Goal: Task Accomplishment & Management: Manage account settings

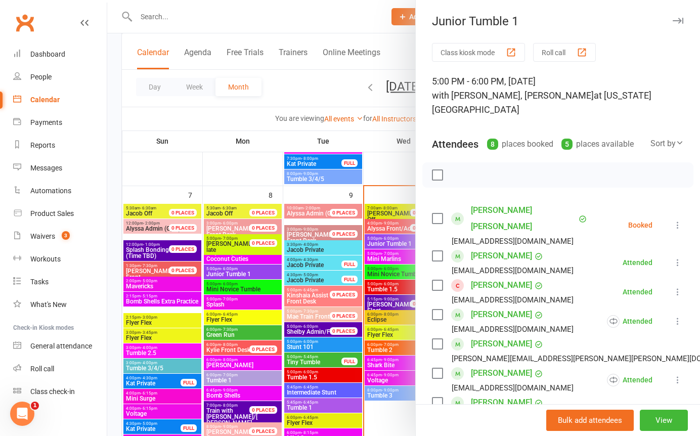
click at [397, 168] on div at bounding box center [403, 218] width 593 height 436
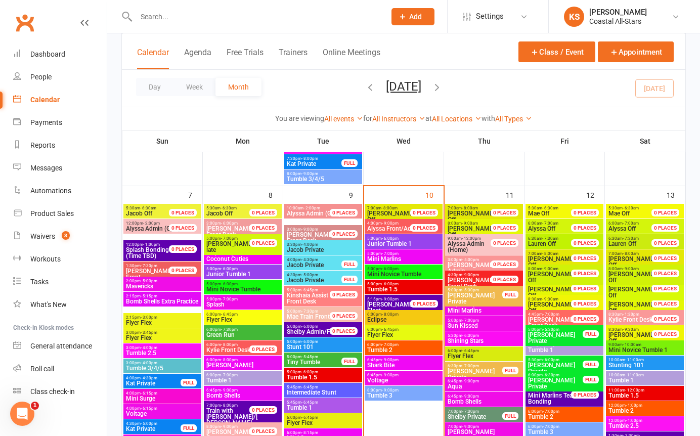
click at [390, 291] on span "Tumble 1.5" at bounding box center [404, 289] width 74 height 6
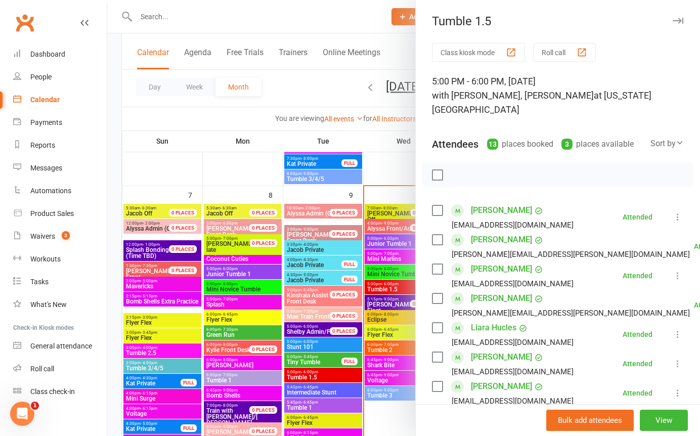
click at [673, 22] on icon "button" at bounding box center [678, 21] width 11 height 6
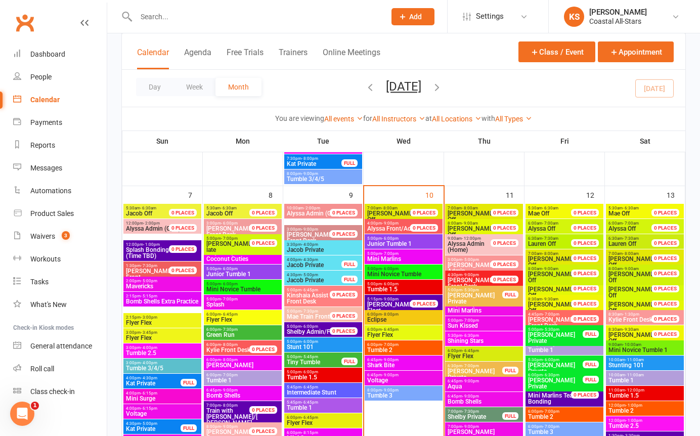
click at [390, 234] on div "5:00pm - 6:00pm Junior Tumble 1" at bounding box center [404, 241] width 78 height 15
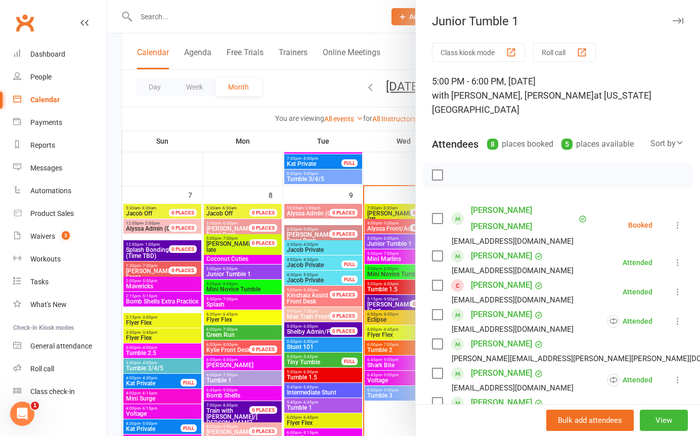
click at [391, 167] on div at bounding box center [403, 218] width 593 height 436
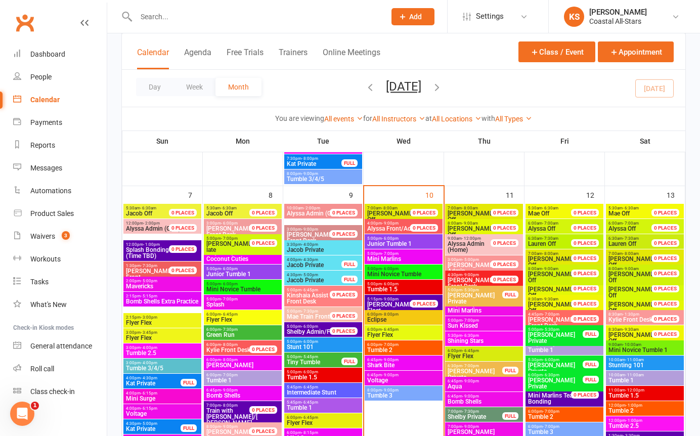
click at [385, 349] on span "Tumble 2" at bounding box center [404, 350] width 74 height 6
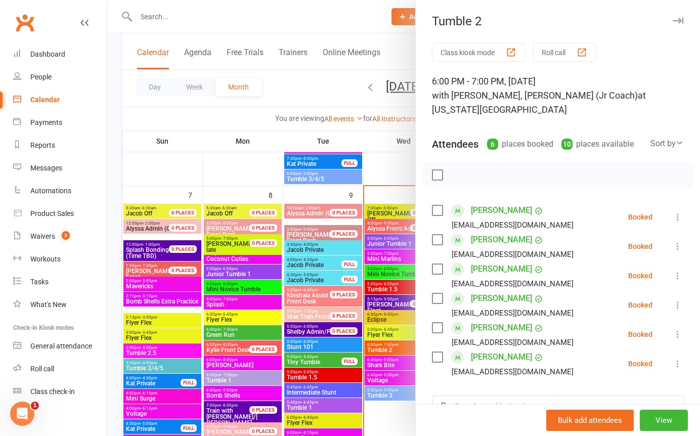
click at [385, 284] on div at bounding box center [403, 218] width 593 height 436
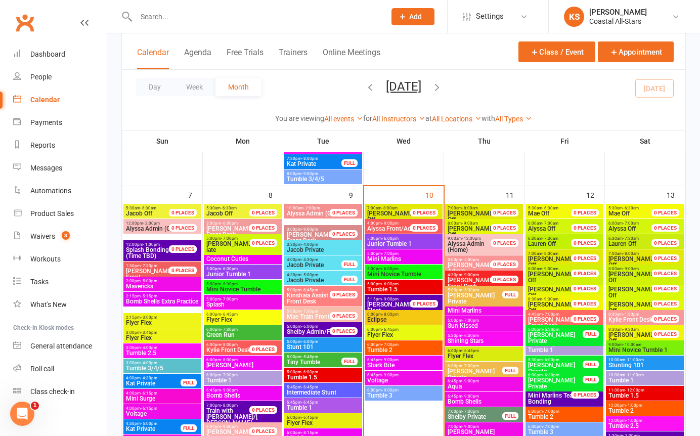
click at [386, 243] on span "Junior Tumble 1" at bounding box center [404, 244] width 74 height 6
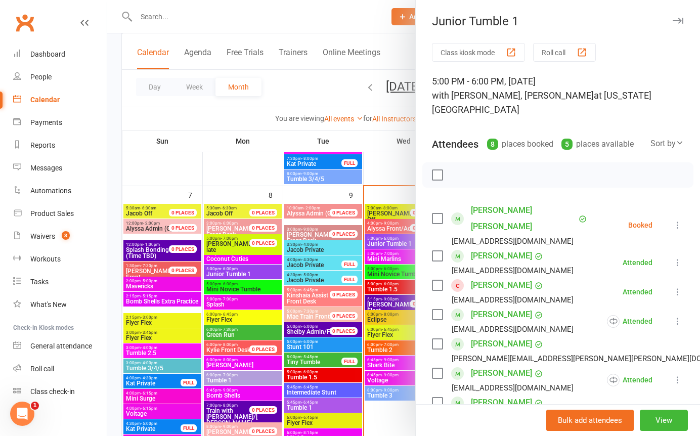
click at [166, 109] on div at bounding box center [403, 218] width 593 height 436
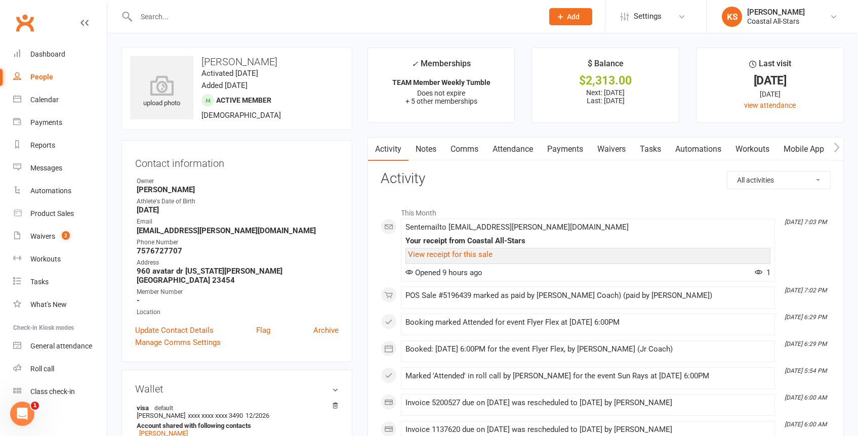
click at [204, 16] on input "text" at bounding box center [334, 17] width 403 height 14
click at [149, 19] on input "reub" at bounding box center [334, 17] width 403 height 14
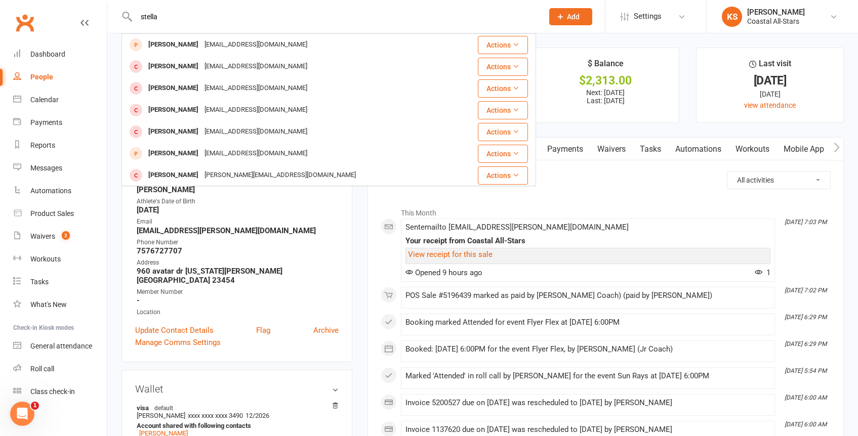
type input "stella"
drag, startPoint x: 623, startPoint y: 191, endPoint x: 616, endPoint y: 189, distance: 7.4
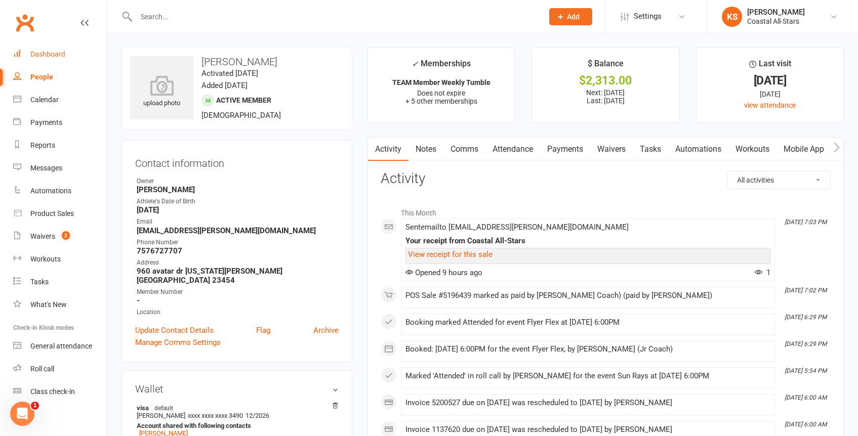
click at [46, 49] on link "Dashboard" at bounding box center [60, 54] width 94 height 23
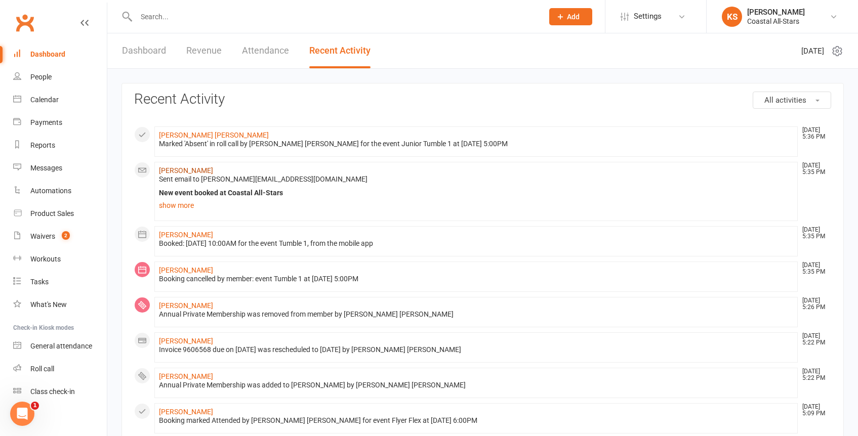
click at [197, 169] on link "[PERSON_NAME]" at bounding box center [186, 170] width 54 height 8
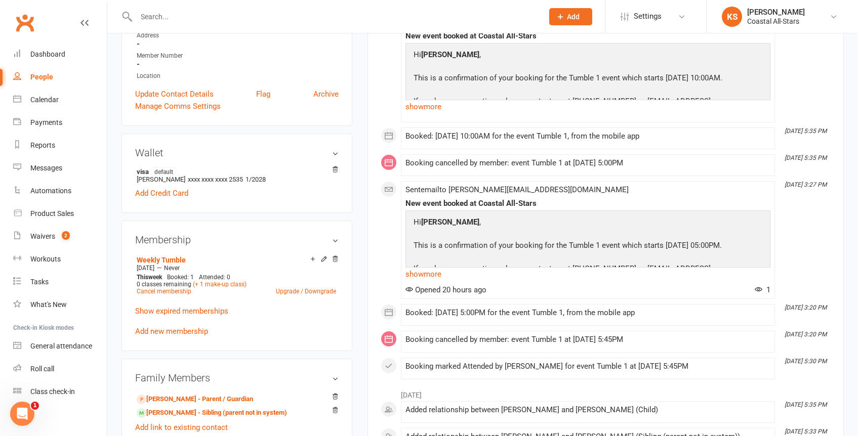
scroll to position [334, 0]
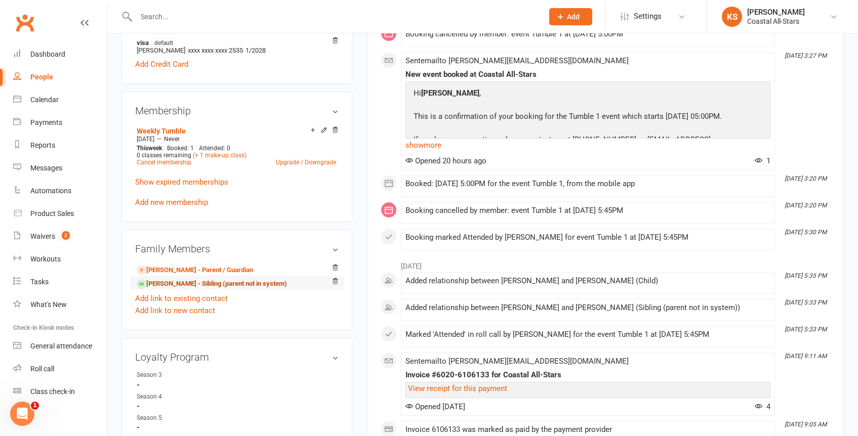
click at [191, 283] on link "[PERSON_NAME] - Sibling (parent not in system)" at bounding box center [212, 284] width 150 height 11
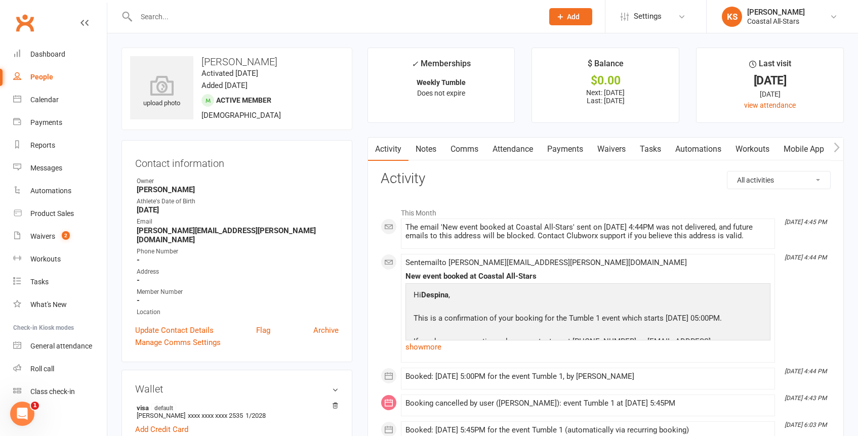
drag, startPoint x: 289, startPoint y: 61, endPoint x: 194, endPoint y: 58, distance: 95.7
click at [194, 58] on h3 "[PERSON_NAME]" at bounding box center [236, 61] width 213 height 11
copy h3 "[PERSON_NAME]"
click at [39, 97] on div "Calendar" at bounding box center [44, 100] width 28 height 8
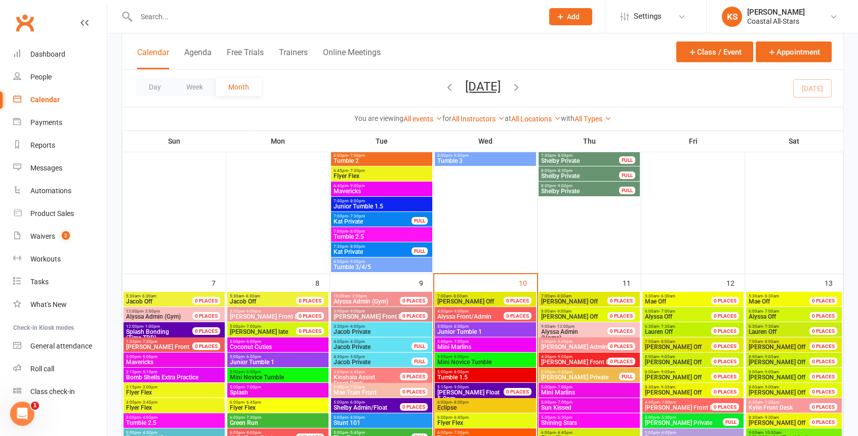
scroll to position [505, 0]
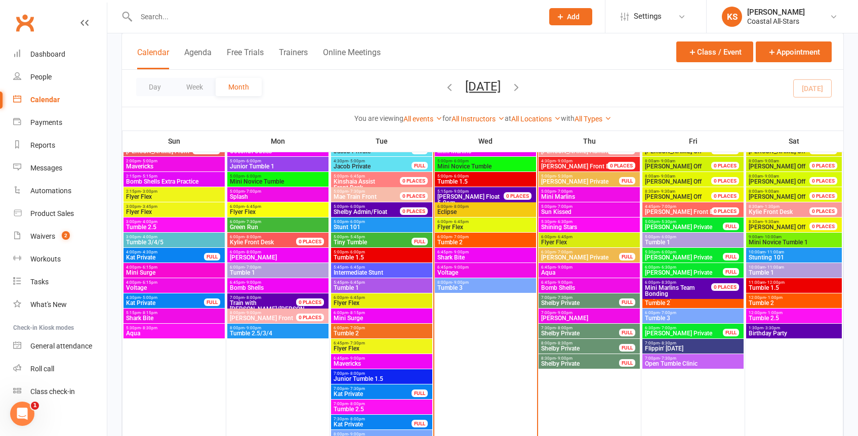
click at [369, 285] on span "Tumble 1" at bounding box center [381, 288] width 97 height 6
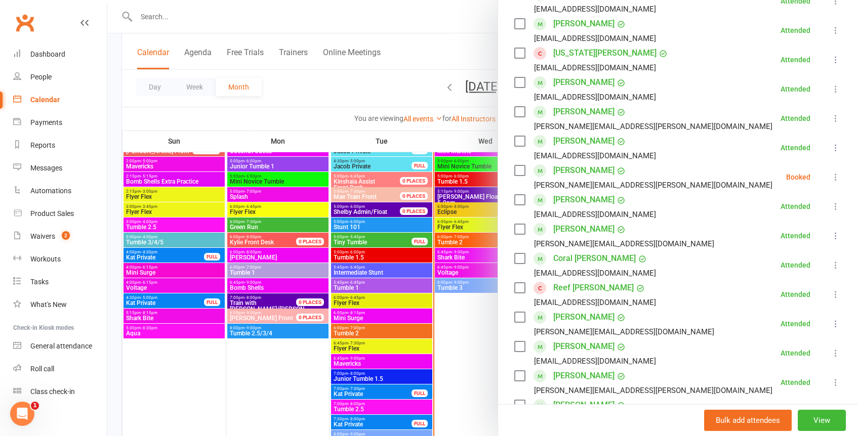
scroll to position [150, 0]
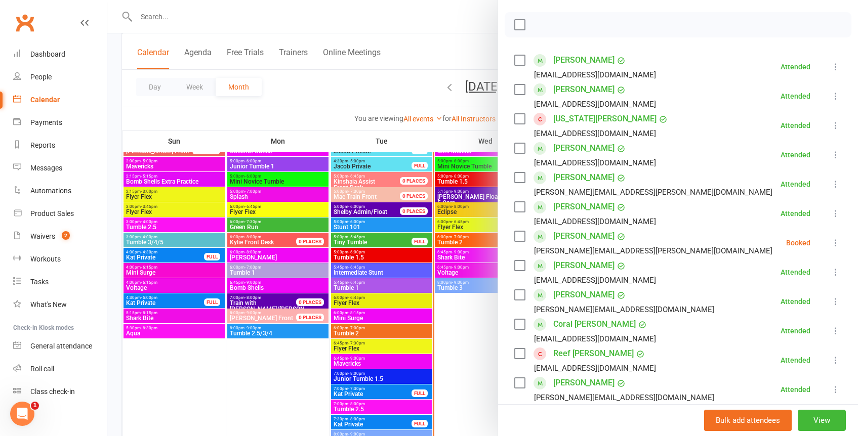
click at [459, 348] on div at bounding box center [482, 218] width 750 height 436
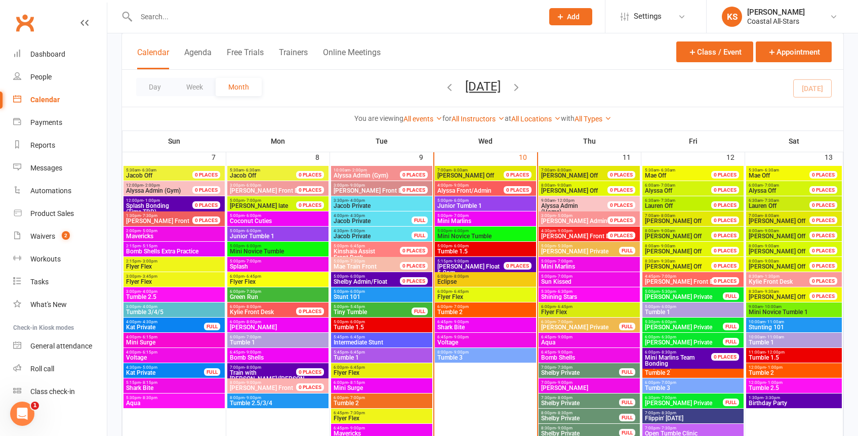
scroll to position [438, 0]
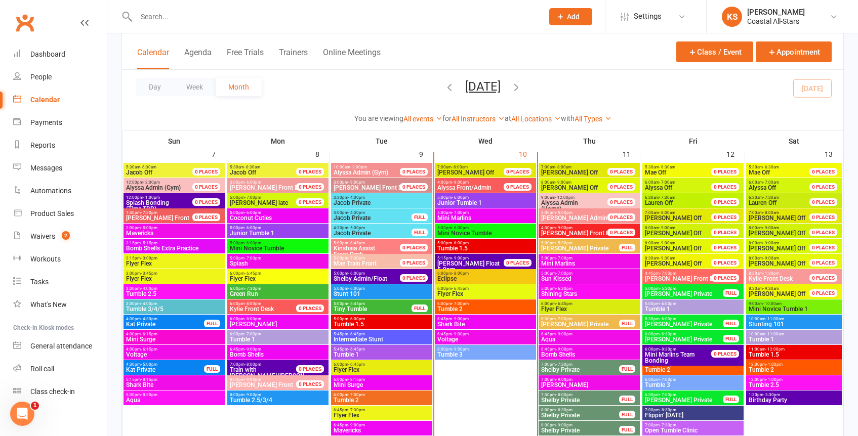
click at [674, 305] on span "- 6:00pm" at bounding box center [667, 304] width 17 height 5
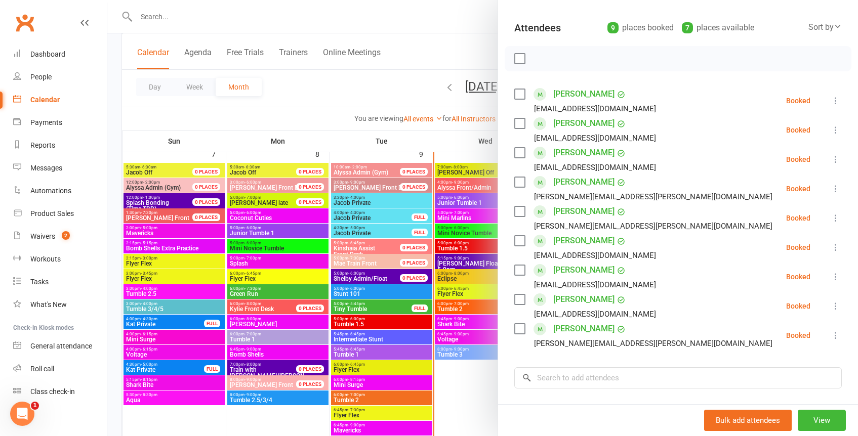
scroll to position [144, 0]
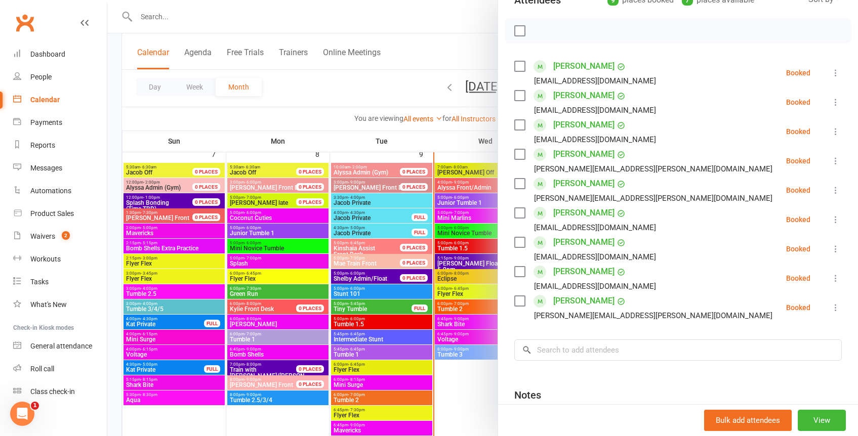
click at [830, 156] on icon at bounding box center [835, 161] width 10 height 10
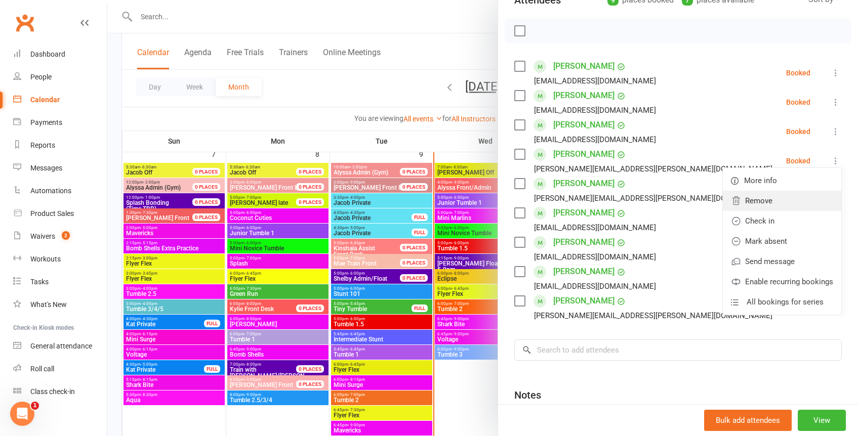
click at [748, 191] on link "Remove" at bounding box center [781, 201] width 118 height 20
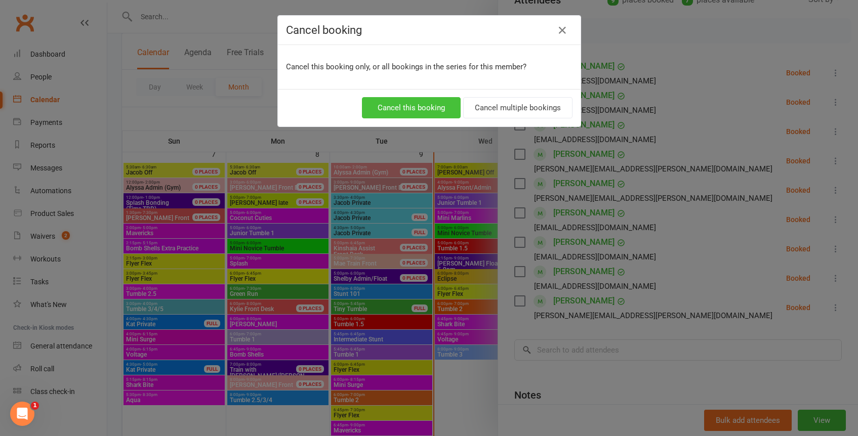
click at [437, 107] on button "Cancel this booking" at bounding box center [411, 107] width 99 height 21
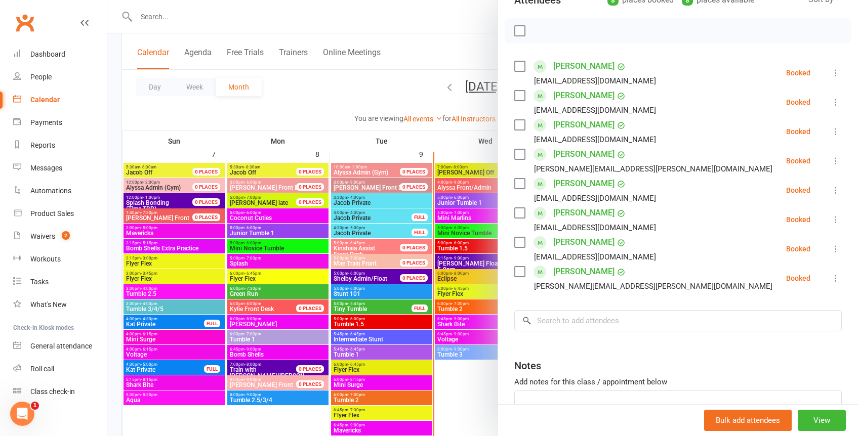
click at [375, 86] on div at bounding box center [482, 218] width 750 height 436
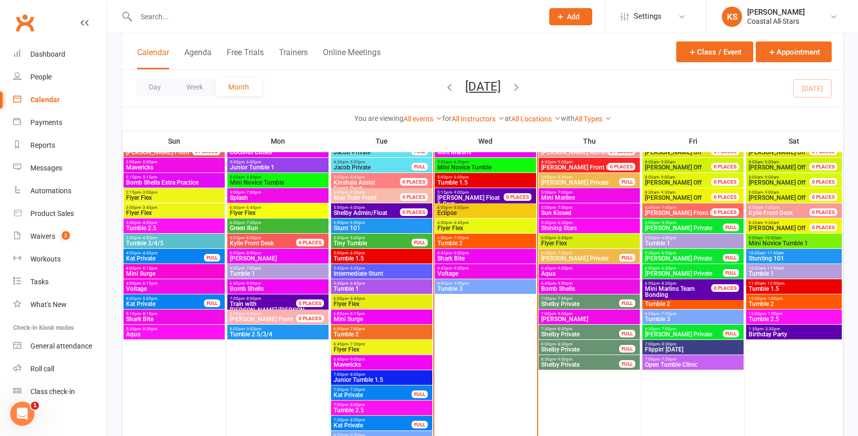
scroll to position [507, 0]
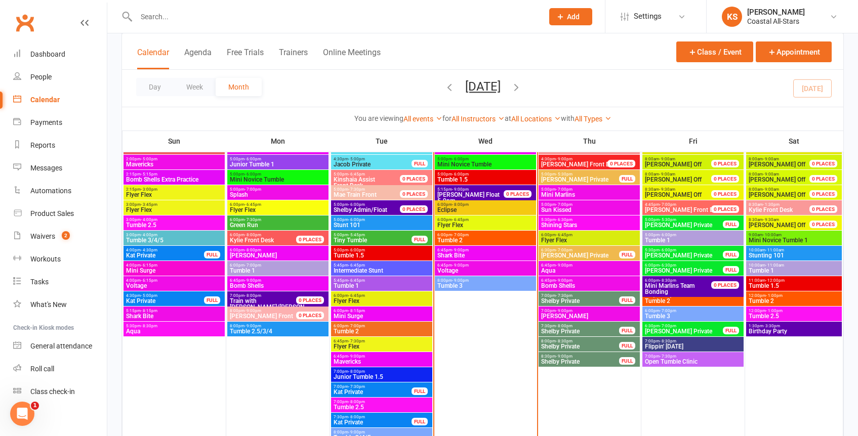
click at [784, 264] on span "10:00am - 11:00am" at bounding box center [794, 265] width 92 height 5
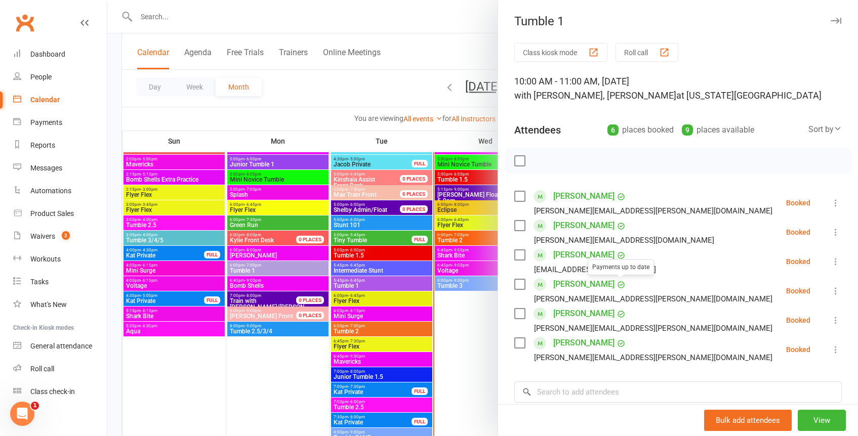
scroll to position [71, 0]
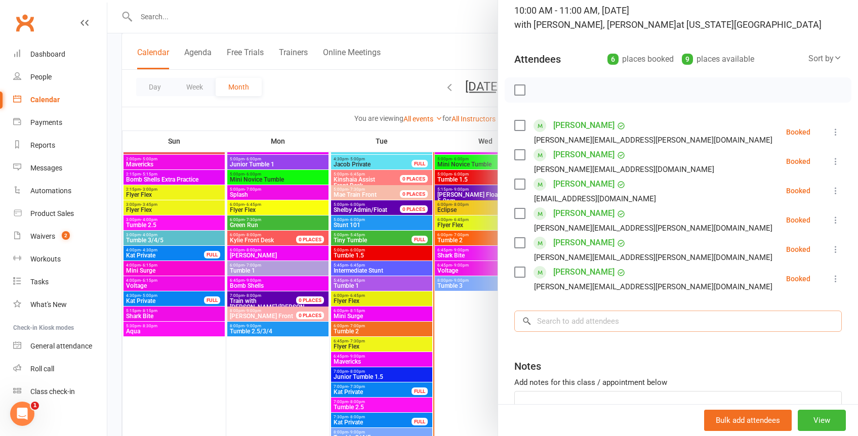
click at [565, 320] on input "search" at bounding box center [677, 321] width 327 height 21
paste input "[PERSON_NAME]"
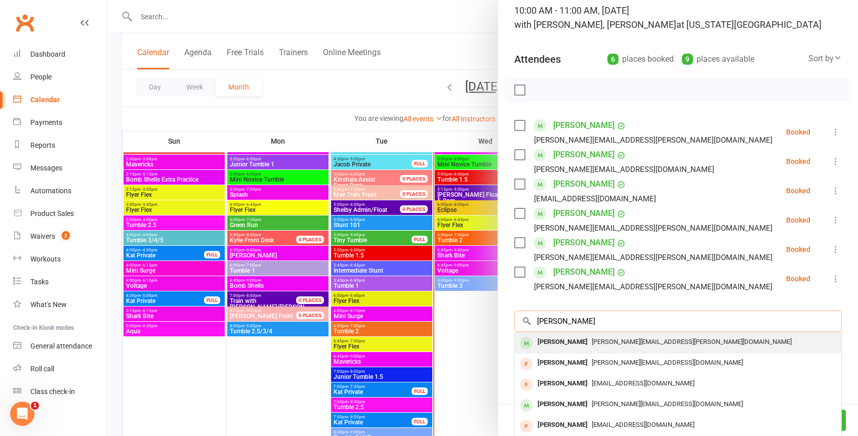
type input "[PERSON_NAME]"
click at [622, 344] on span "[PERSON_NAME][EMAIL_ADDRESS][PERSON_NAME][DOMAIN_NAME]" at bounding box center [691, 342] width 200 height 8
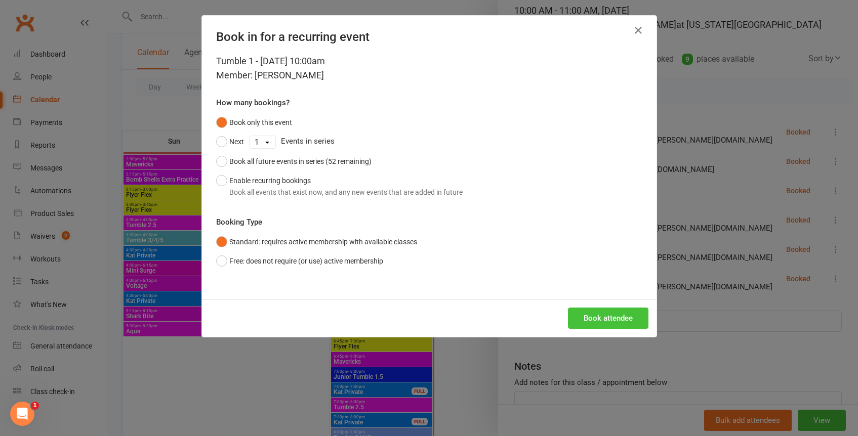
click at [621, 323] on button "Book attendee" at bounding box center [608, 318] width 80 height 21
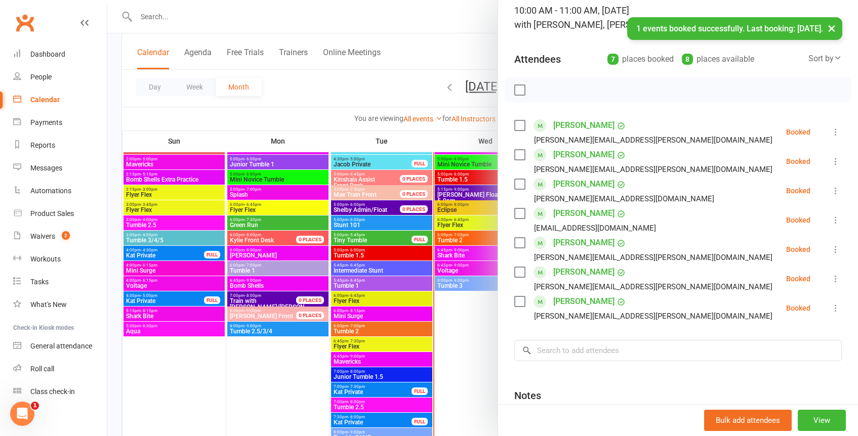
click at [562, 153] on link "[PERSON_NAME]" at bounding box center [583, 155] width 61 height 16
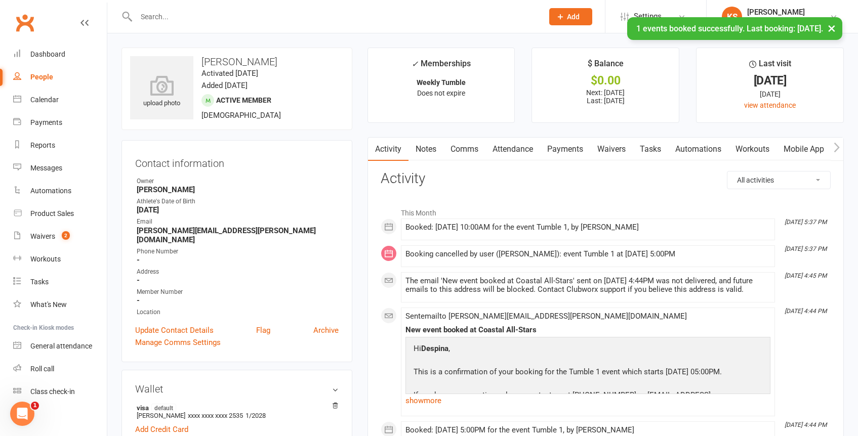
click at [811, 149] on link "Mobile App" at bounding box center [803, 149] width 55 height 23
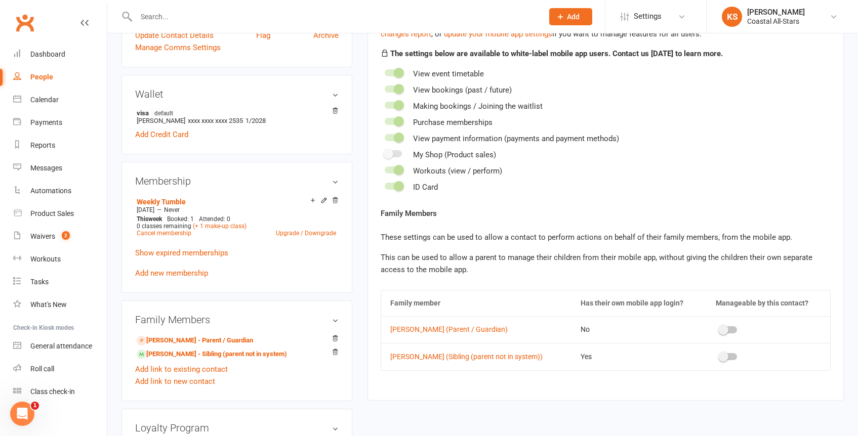
scroll to position [306, 0]
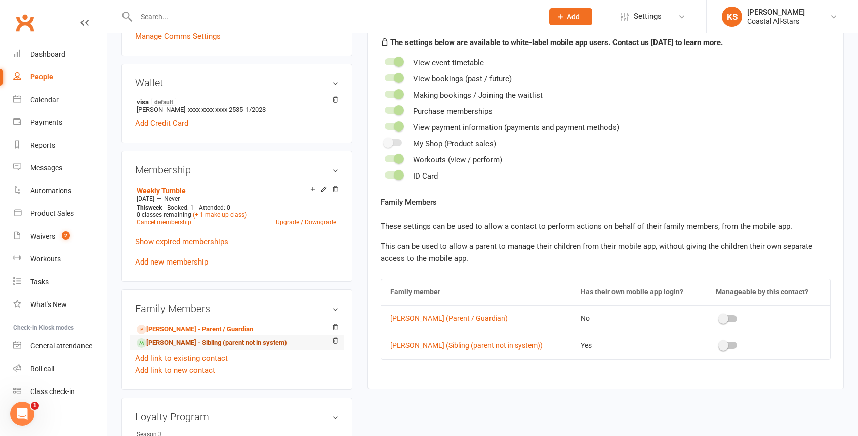
click at [183, 338] on link "[PERSON_NAME] - Sibling (parent not in system)" at bounding box center [212, 343] width 150 height 11
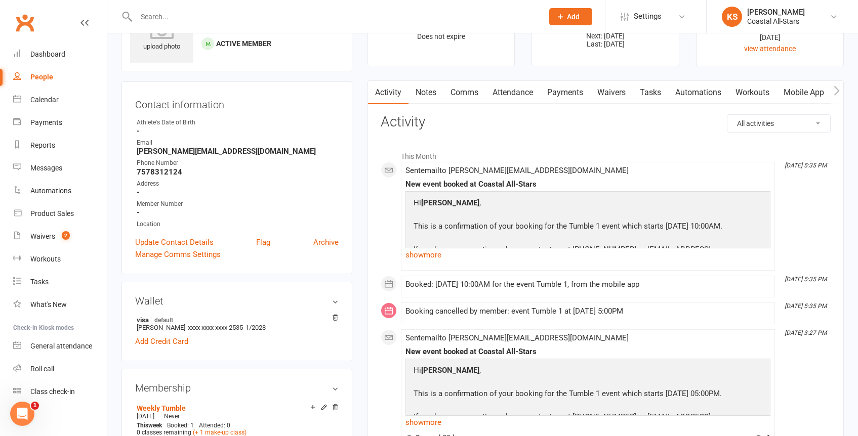
scroll to position [54, 0]
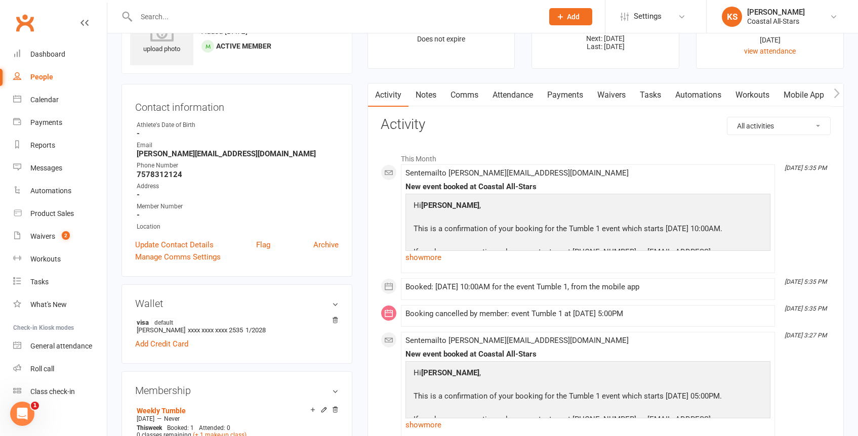
click at [802, 84] on link "Mobile App" at bounding box center [803, 94] width 55 height 23
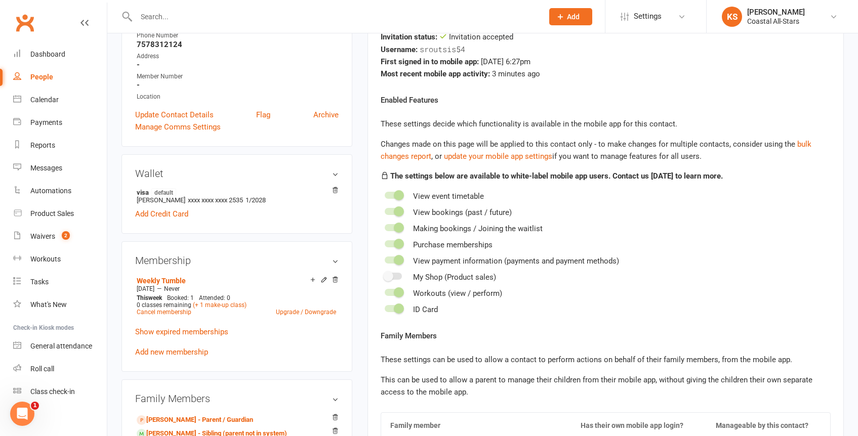
scroll to position [311, 0]
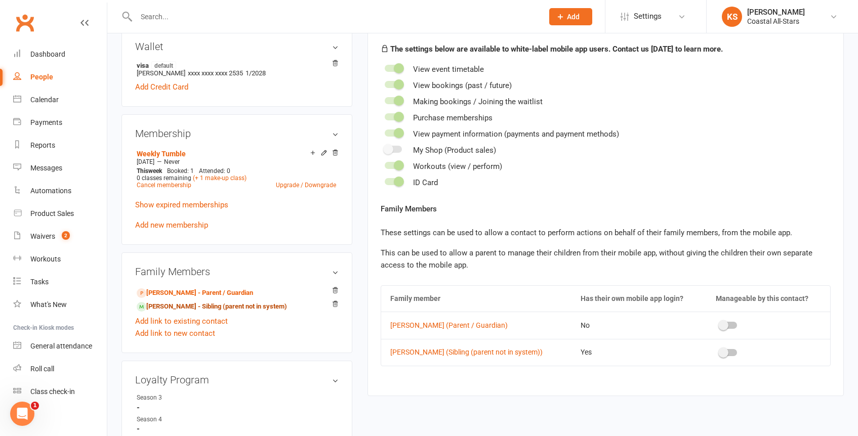
click at [170, 306] on link "[PERSON_NAME] - Sibling (parent not in system)" at bounding box center [212, 307] width 150 height 11
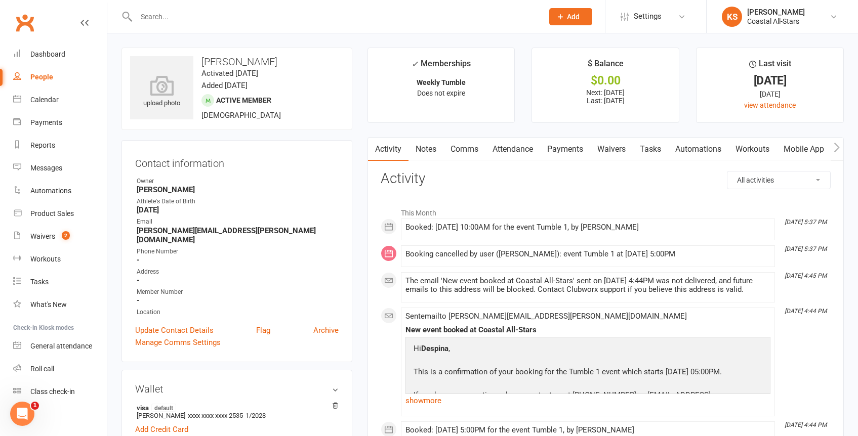
click at [791, 152] on link "Mobile App" at bounding box center [803, 149] width 55 height 23
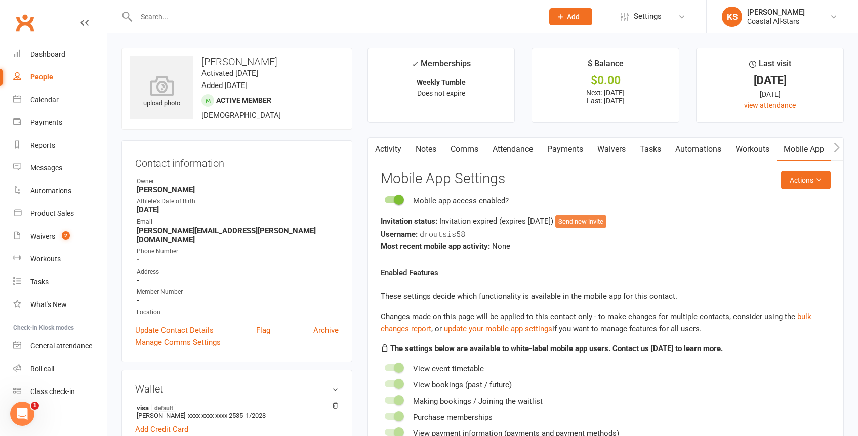
click at [606, 220] on button "Send new invite" at bounding box center [580, 222] width 51 height 12
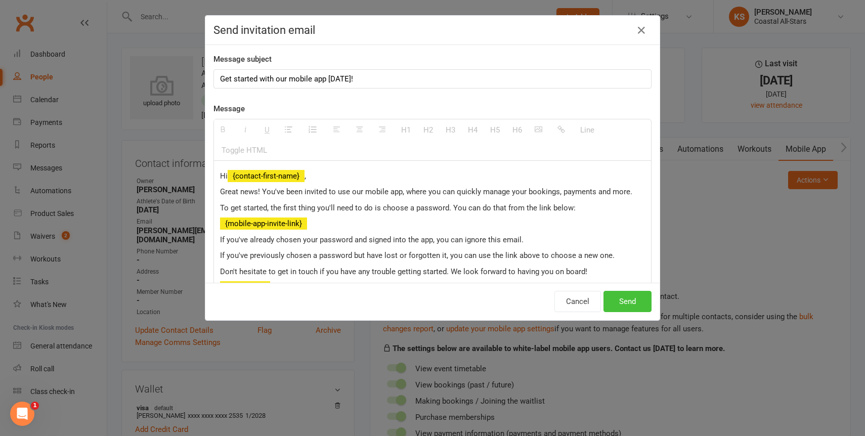
click at [614, 296] on button "Send" at bounding box center [628, 301] width 48 height 21
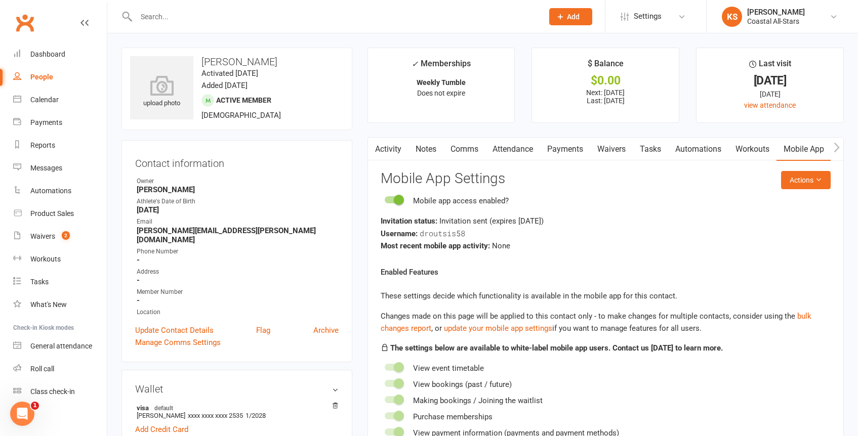
click at [181, 20] on input "text" at bounding box center [334, 17] width 403 height 14
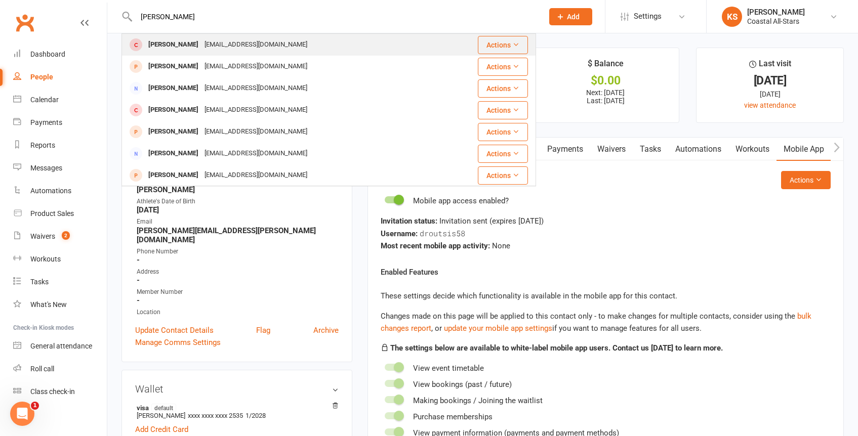
type input "[PERSON_NAME]"
click at [215, 44] on div "[EMAIL_ADDRESS][DOMAIN_NAME]" at bounding box center [255, 44] width 109 height 15
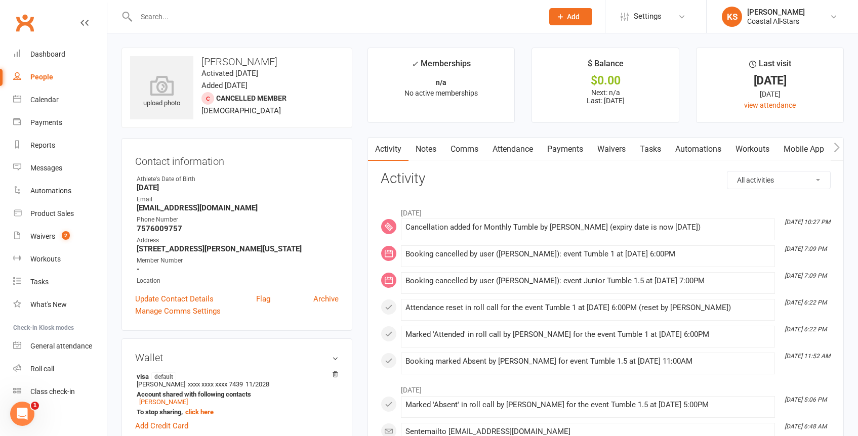
click at [185, 17] on input "text" at bounding box center [334, 17] width 403 height 14
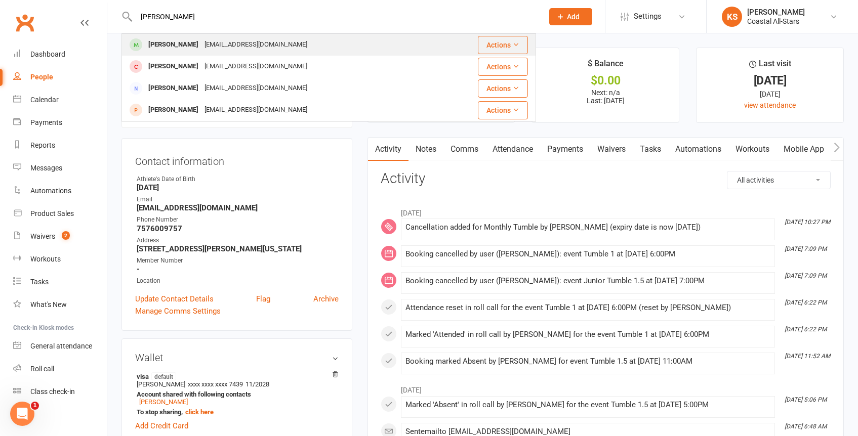
type input "[PERSON_NAME]"
click at [237, 44] on div "[EMAIL_ADDRESS][DOMAIN_NAME]" at bounding box center [255, 44] width 109 height 15
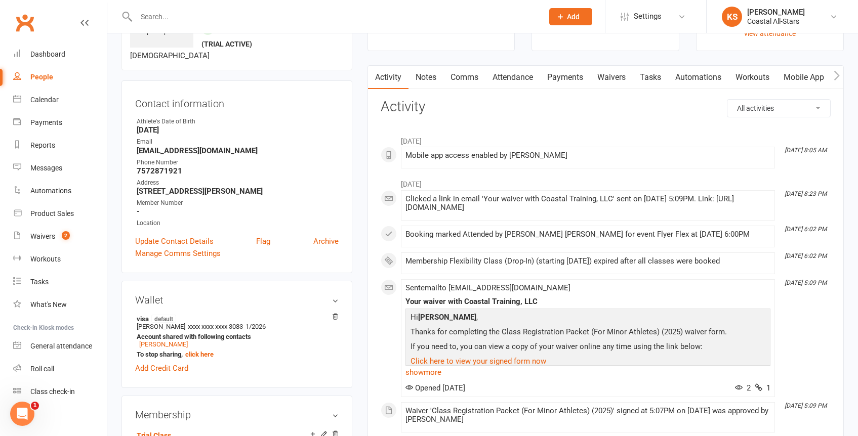
scroll to position [72, 0]
drag, startPoint x: 164, startPoint y: 340, endPoint x: 172, endPoint y: 339, distance: 7.6
click at [164, 340] on link "[PERSON_NAME]" at bounding box center [163, 344] width 49 height 8
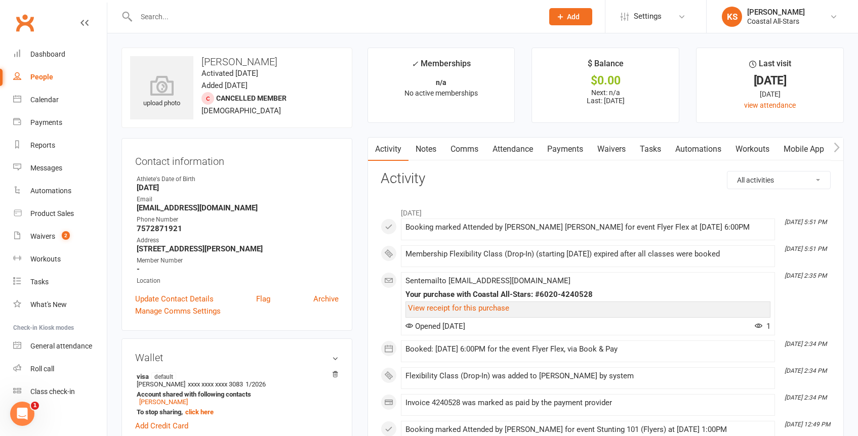
click at [575, 151] on link "Payments" at bounding box center [565, 149] width 50 height 23
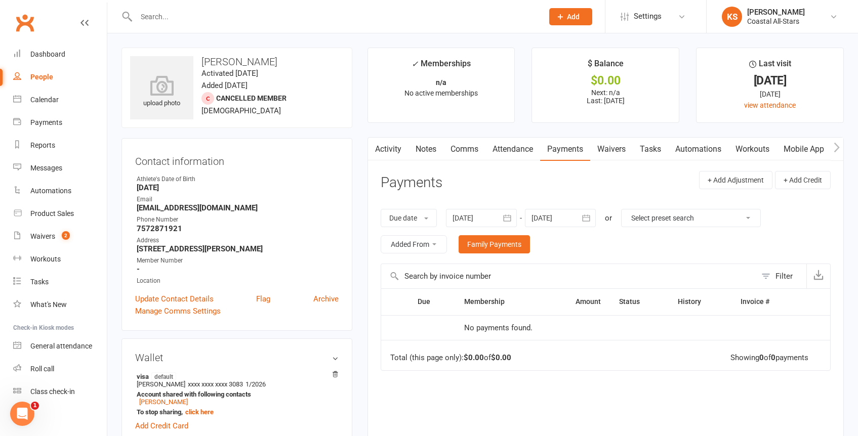
click at [484, 220] on div at bounding box center [481, 218] width 71 height 18
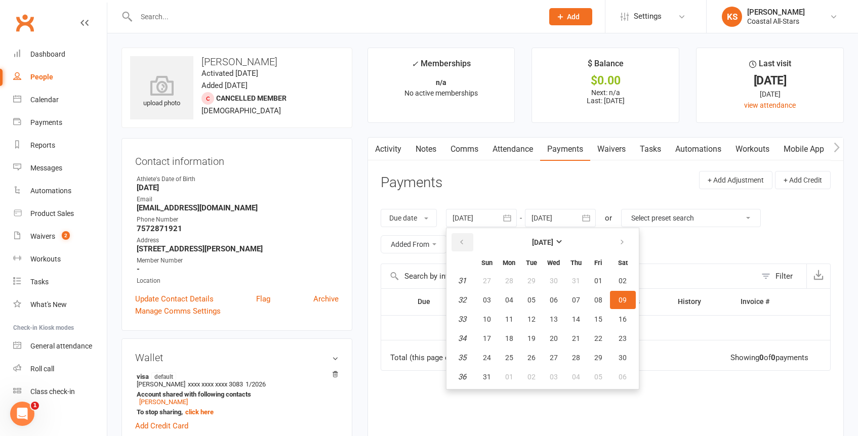
click at [465, 238] on icon "button" at bounding box center [461, 242] width 7 height 8
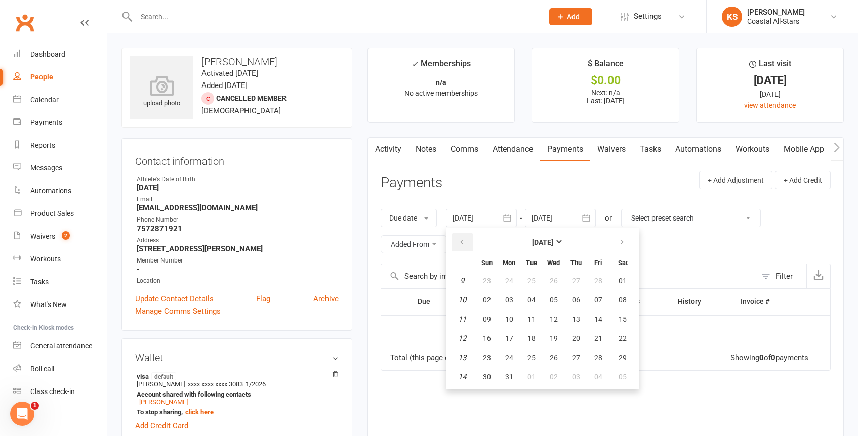
click at [465, 238] on icon "button" at bounding box center [461, 242] width 7 height 8
click at [590, 274] on button "01" at bounding box center [597, 281] width 21 height 18
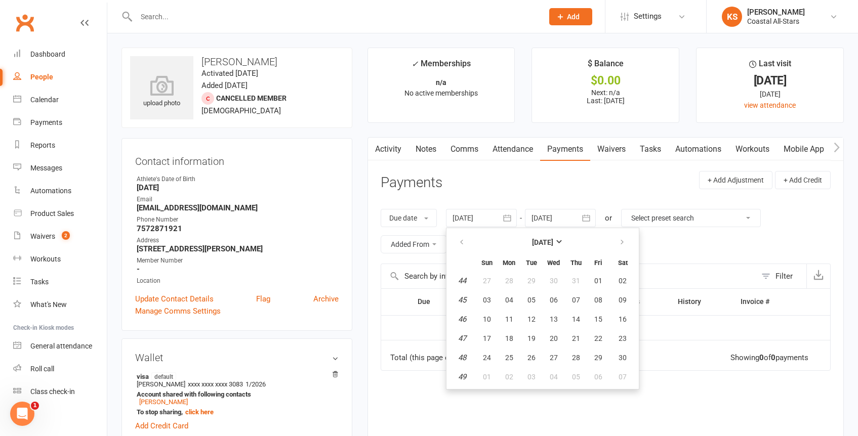
type input "[DATE]"
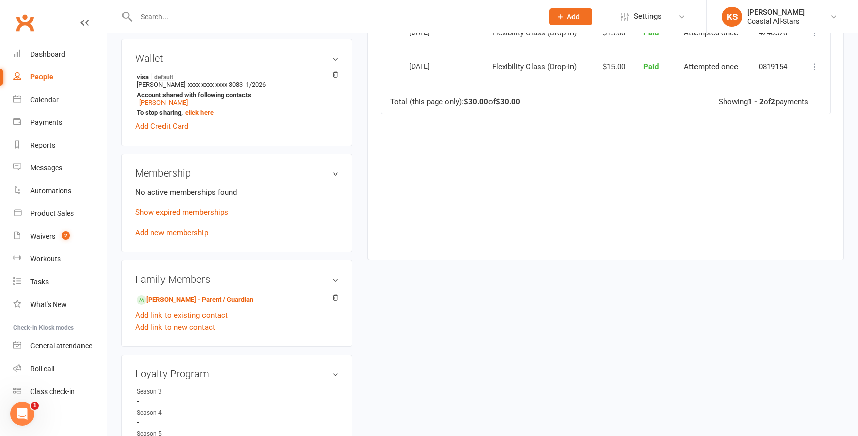
scroll to position [331, 0]
